Goal: Information Seeking & Learning: Find specific page/section

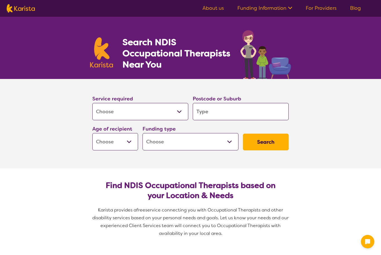
select select "[MEDICAL_DATA]"
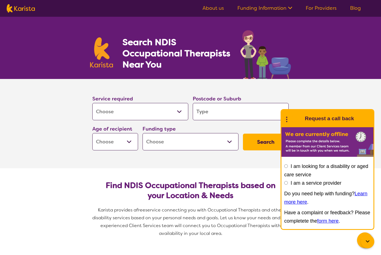
click at [247, 109] on input "search" at bounding box center [241, 111] width 96 height 17
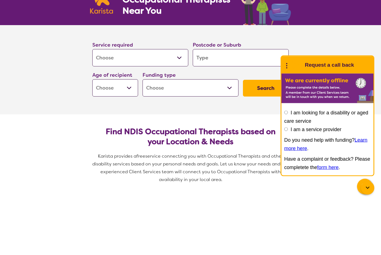
type input "I"
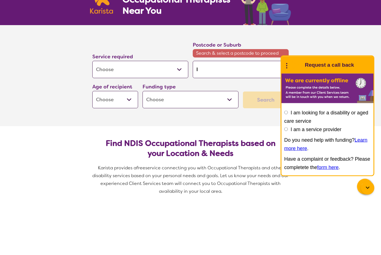
type input "Ip"
type input "Ips"
type input "Ipsw"
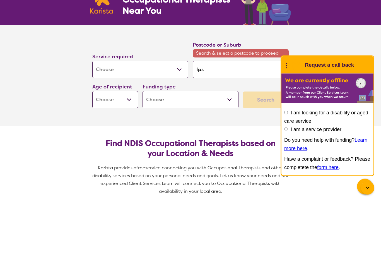
type input "Ipsw"
type input "Ipswi"
type input "Ipswih"
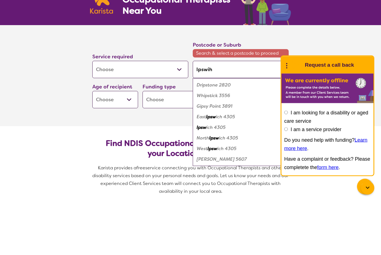
type input "Ipswihc"
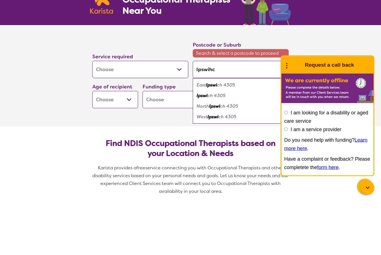
type input "Ipswihch"
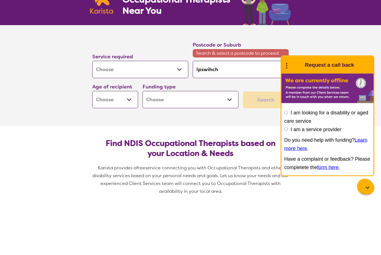
type input "Ipswihc"
type input "Ipswih"
type input "Ipswi"
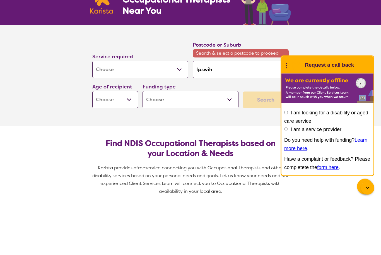
type input "Ipswi"
type input "Ipsw"
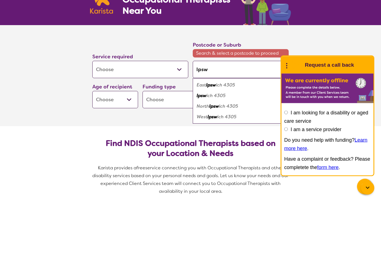
click at [221, 146] on em "ich 4305" at bounding box center [215, 149] width 19 height 6
type input "4305"
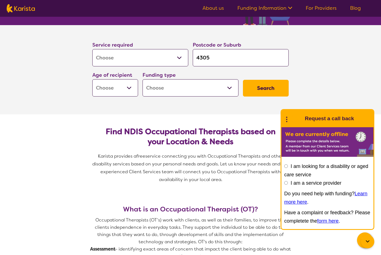
click at [98, 90] on select "Early Childhood - 0 to 9 Child - 10 to 11 Adolescent - 12 to 17 Adult - 18 to 6…" at bounding box center [115, 87] width 46 height 17
select select "EC"
click at [219, 94] on select "Home Care Package (HCP) National Disability Insurance Scheme (NDIS) I don't know" at bounding box center [191, 87] width 96 height 17
select select "NDIS"
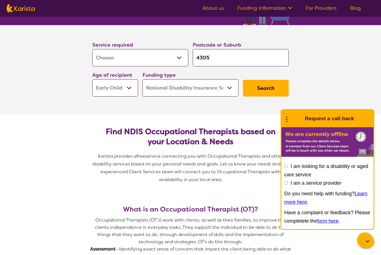
select select "NDIS"
click at [272, 87] on button "Search" at bounding box center [266, 88] width 46 height 17
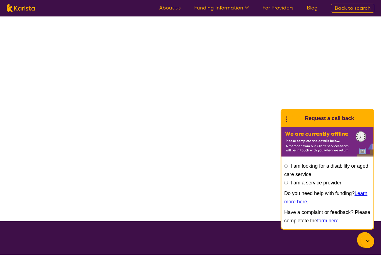
scroll to position [0, 0]
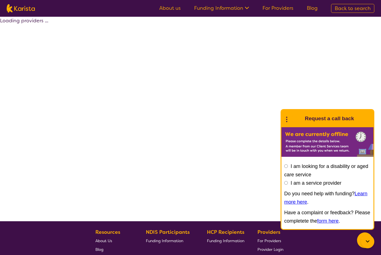
select select "by_score"
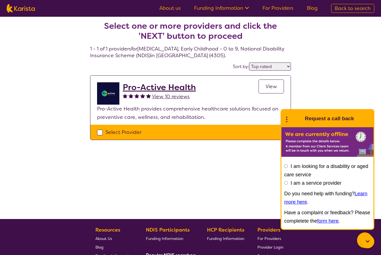
scroll to position [0, 0]
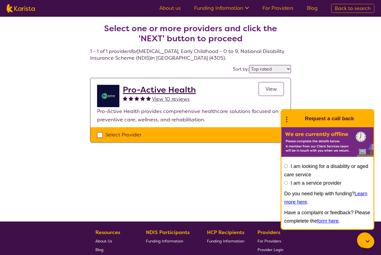
select select "[MEDICAL_DATA]"
select select "EC"
select select "NDIS"
select select "[MEDICAL_DATA]"
select select "EC"
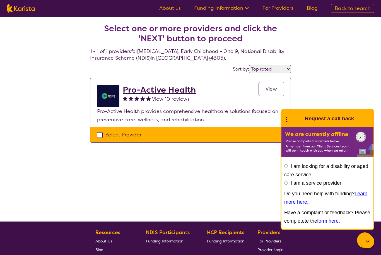
select select "NDIS"
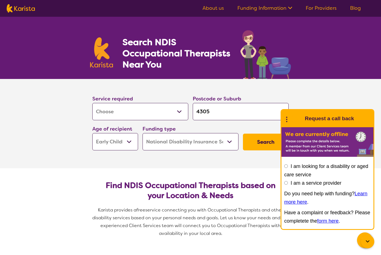
scroll to position [54, 0]
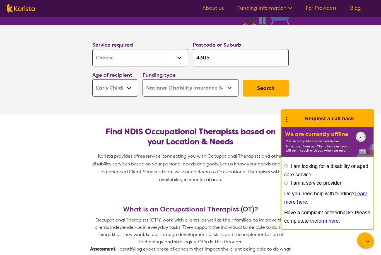
click at [258, 58] on input "4305" at bounding box center [241, 57] width 96 height 17
type input "430"
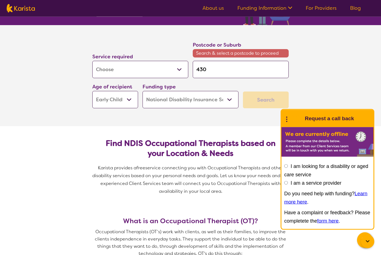
type input "43"
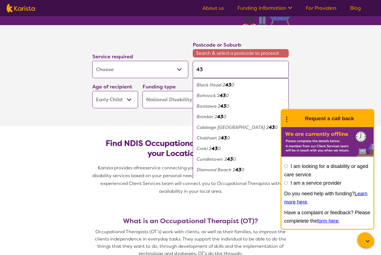
type input "430"
type input "4300"
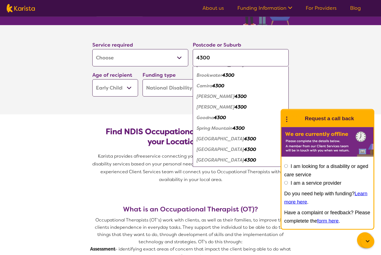
scroll to position [54, 0]
type input "4300"
click at [244, 138] on em "4300" at bounding box center [250, 139] width 12 height 6
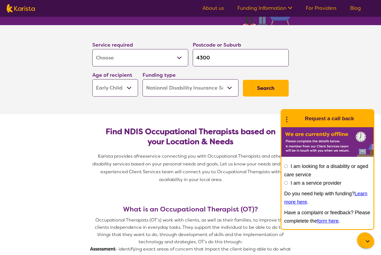
click at [268, 85] on button "Search" at bounding box center [266, 88] width 46 height 17
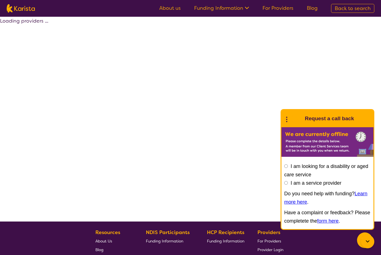
select select "by_score"
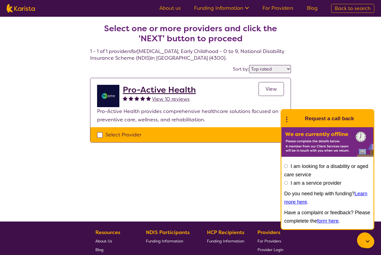
click at [156, 99] on span "View 10 reviews" at bounding box center [171, 99] width 38 height 7
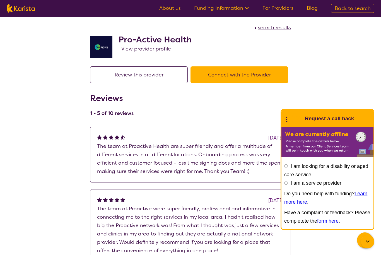
click at [167, 41] on h2 "Pro-Active Health" at bounding box center [155, 40] width 73 height 10
click at [131, 53] on link "View provider profile" at bounding box center [146, 49] width 50 height 8
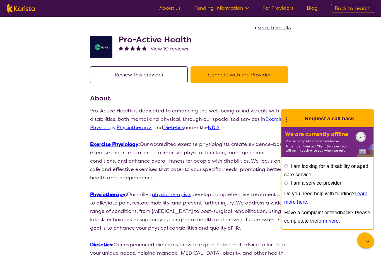
click at [102, 43] on img at bounding box center [101, 47] width 22 height 22
click at [124, 40] on h2 "Pro-Active Health" at bounding box center [155, 40] width 73 height 10
click at [97, 49] on img at bounding box center [101, 47] width 22 height 22
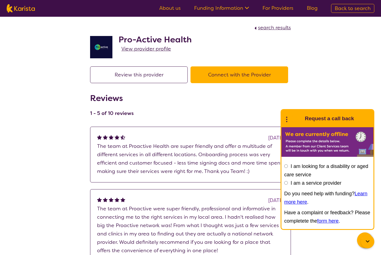
click at [128, 49] on span "View provider profile" at bounding box center [146, 48] width 50 height 7
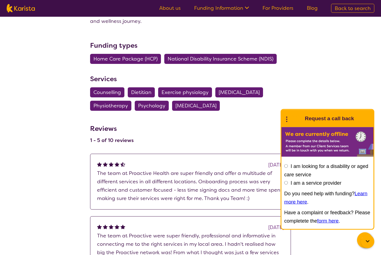
scroll to position [308, 0]
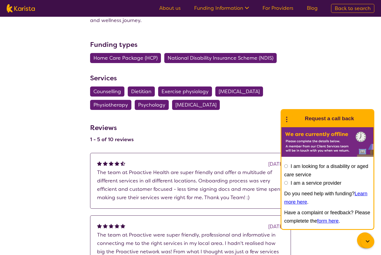
click at [197, 101] on span "[MEDICAL_DATA]" at bounding box center [195, 105] width 41 height 10
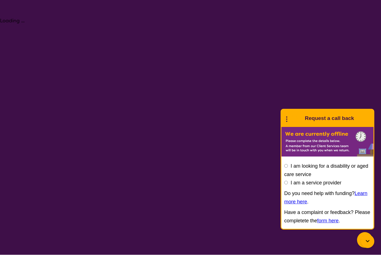
select select "[MEDICAL_DATA]"
select select "EC"
select select "NDIS"
select select "[MEDICAL_DATA]"
select select "EC"
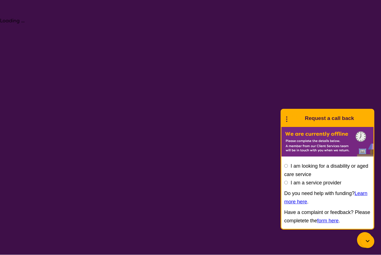
select select "NDIS"
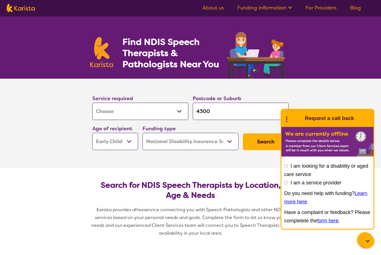
scroll to position [0, 0]
